Goal: Obtain resource: Download file/media

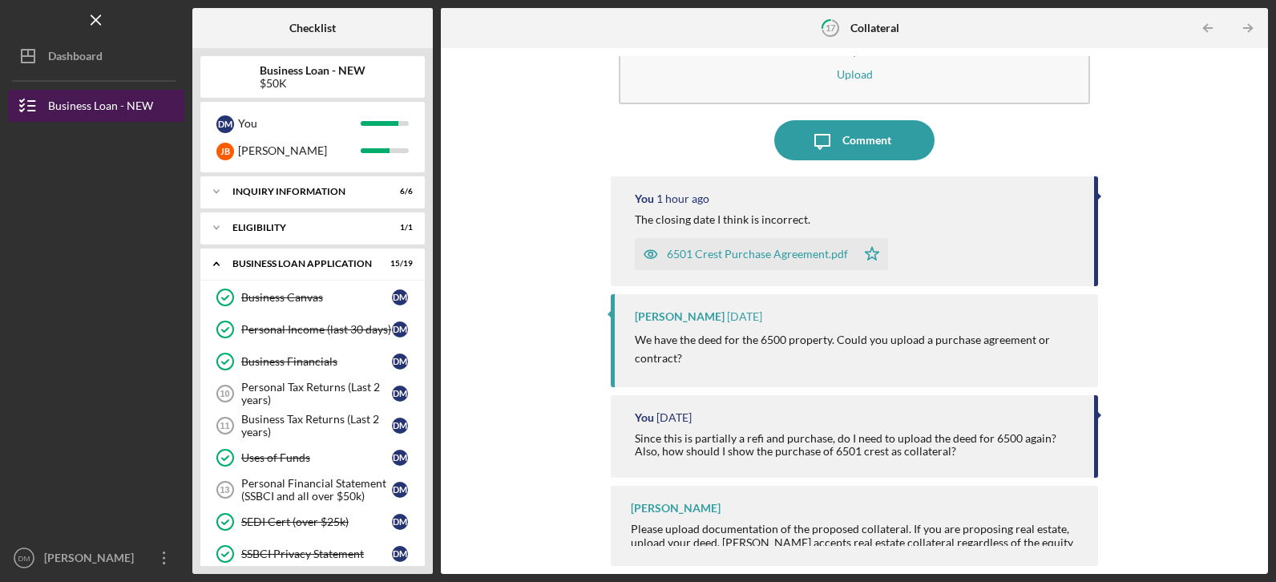
click at [64, 105] on div "Business Loan - NEW" at bounding box center [100, 108] width 105 height 36
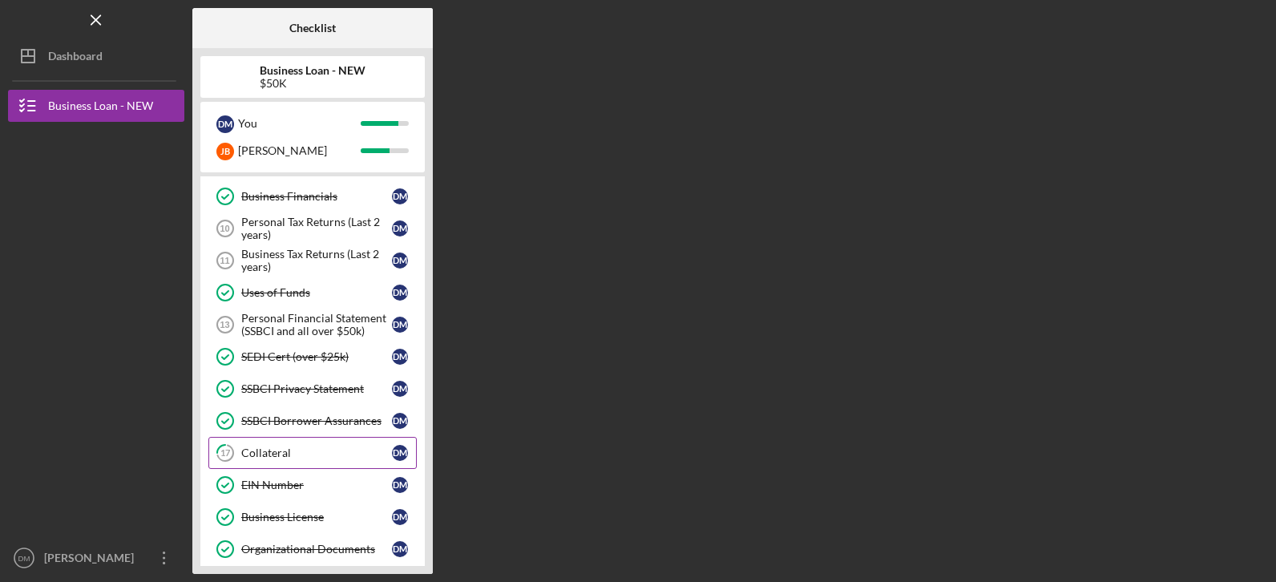
scroll to position [160, 0]
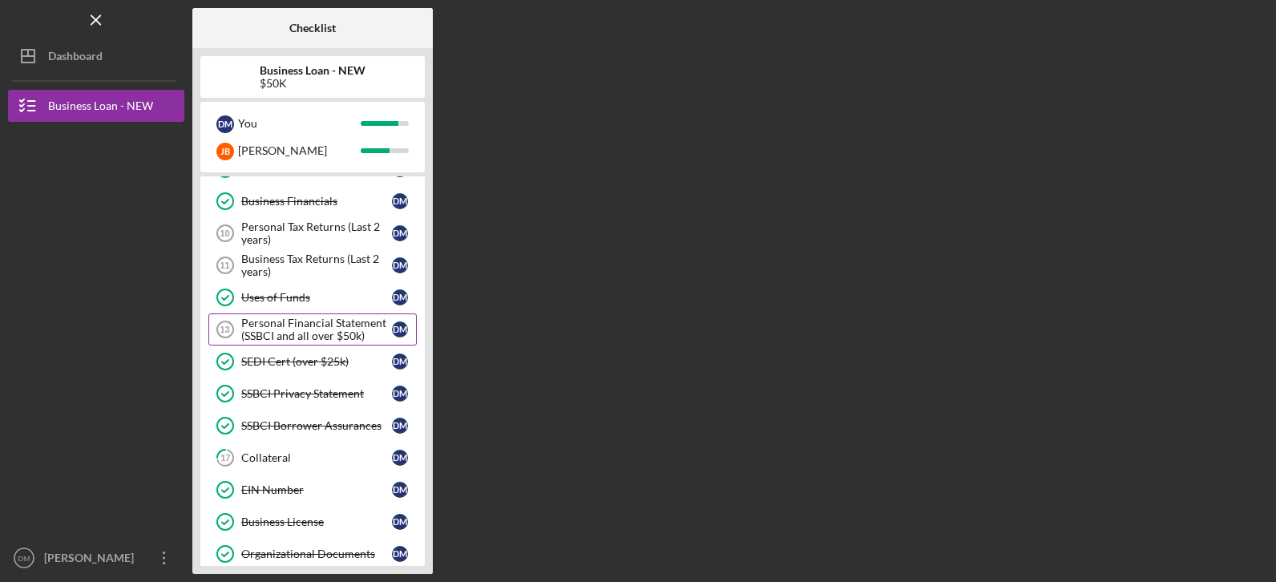
click at [301, 325] on div "Personal Financial Statement (SSBCI and all over $50k)" at bounding box center [316, 330] width 151 height 26
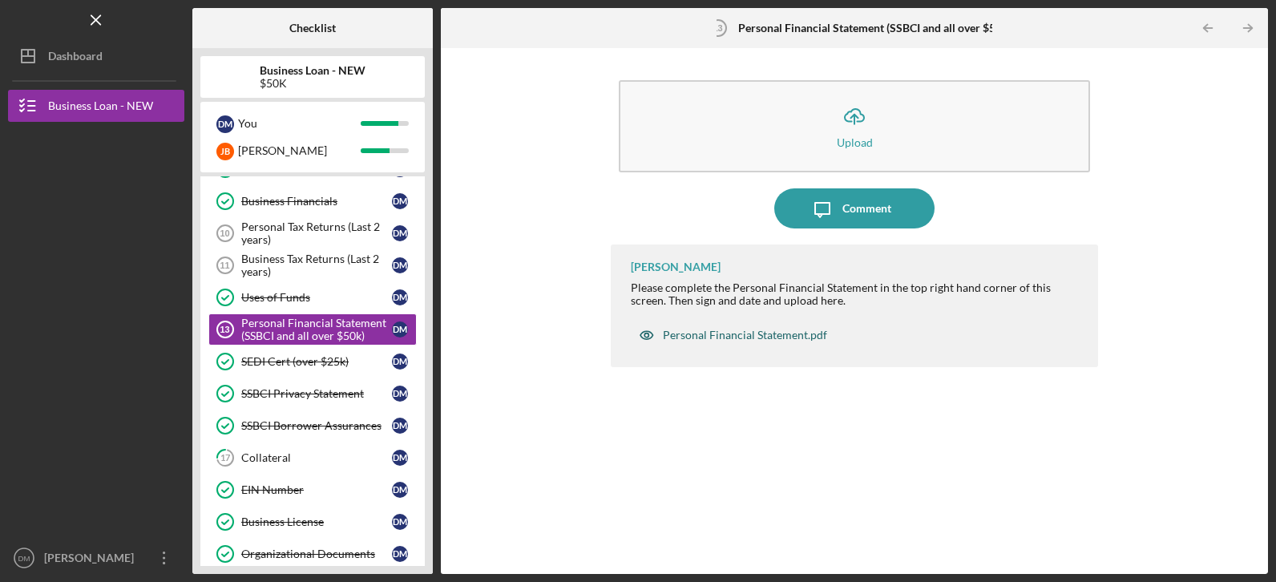
click at [730, 331] on div "Personal Financial Statement.pdf" at bounding box center [745, 335] width 164 height 13
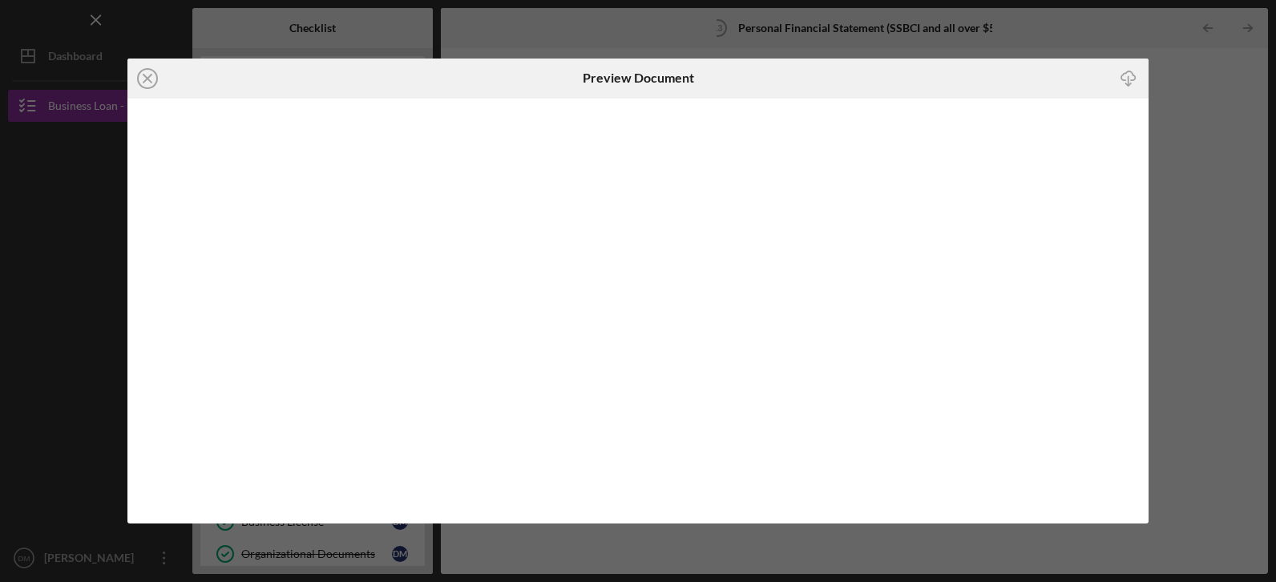
click at [1123, 76] on icon "Icon/Download" at bounding box center [1128, 78] width 36 height 36
click at [154, 76] on icon "Icon/Close" at bounding box center [147, 79] width 40 height 40
